Goal: Connect with others: Connect with others

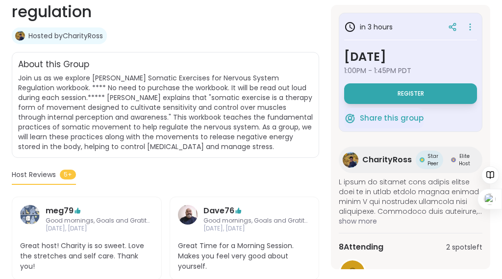
click at [283, 151] on span "Join us as we explore [PERSON_NAME] Somatic Exercises for Nervous System Regula…" at bounding box center [165, 112] width 294 height 78
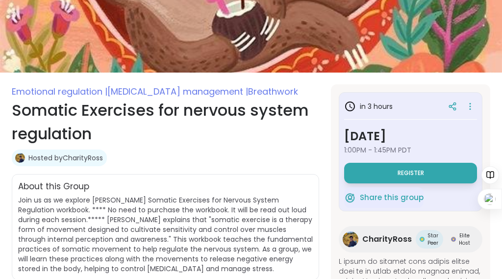
scroll to position [19, 0]
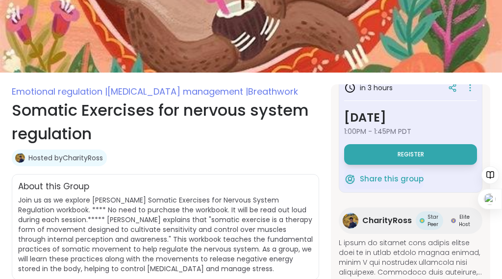
click at [426, 228] on span "Star Peer" at bounding box center [432, 220] width 13 height 15
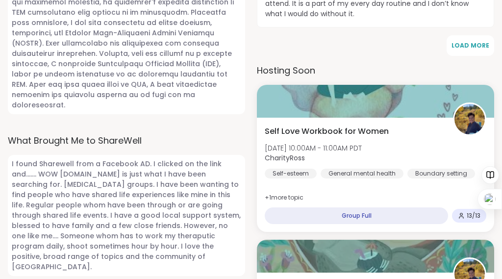
scroll to position [681, 0]
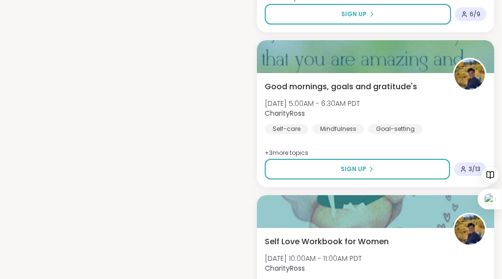
scroll to position [1354, 0]
